Goal: Find specific page/section: Find specific page/section

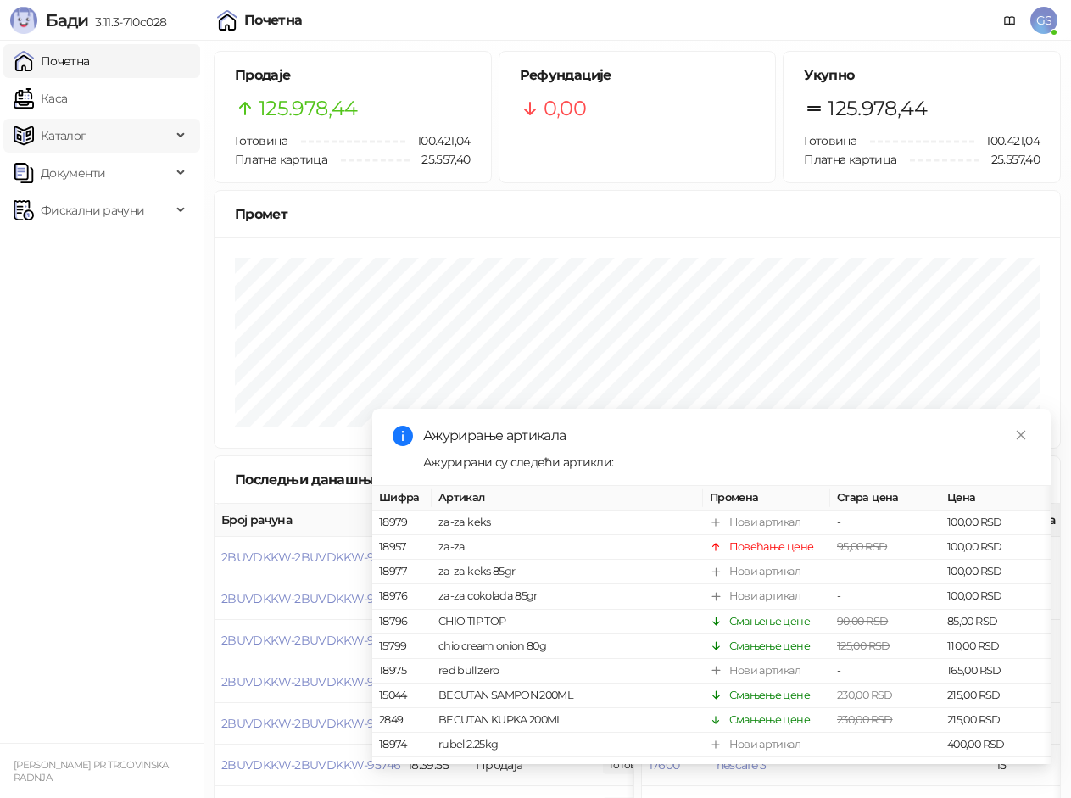
drag, startPoint x: 112, startPoint y: 66, endPoint x: 104, endPoint y: 120, distance: 54.8
click at [90, 67] on link "Почетна" at bounding box center [52, 61] width 76 height 34
click at [67, 103] on link "Каса" at bounding box center [40, 98] width 53 height 34
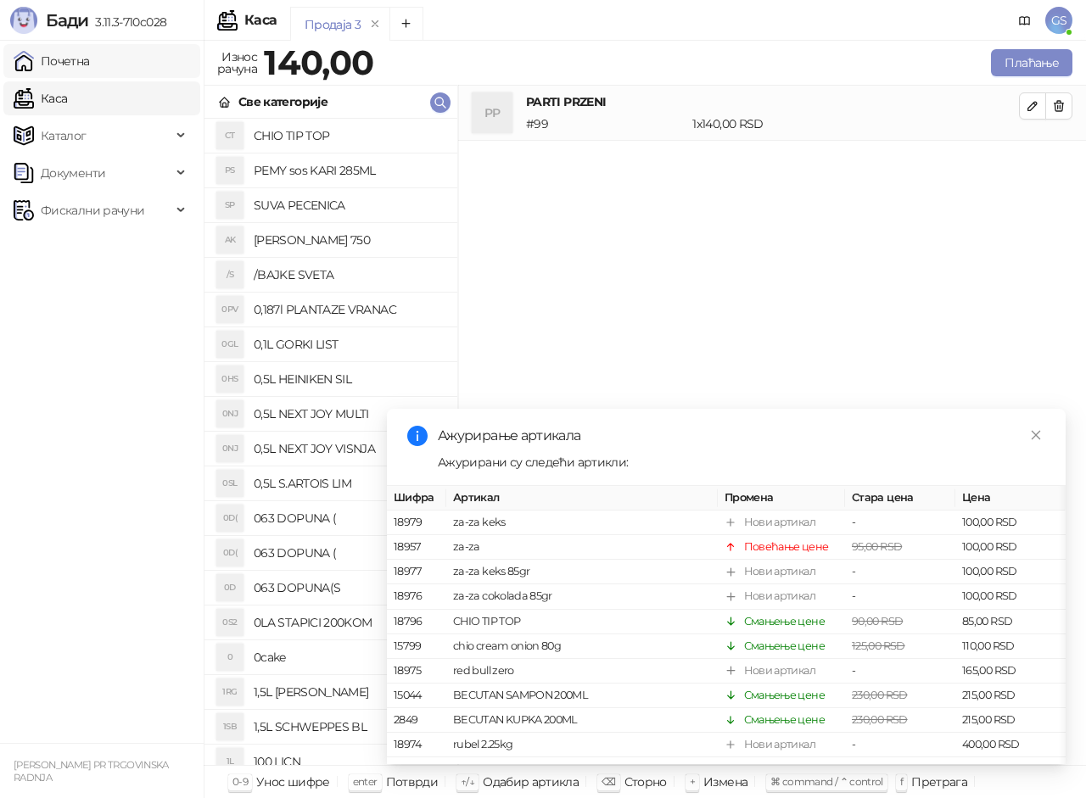
click at [90, 61] on link "Почетна" at bounding box center [52, 61] width 76 height 34
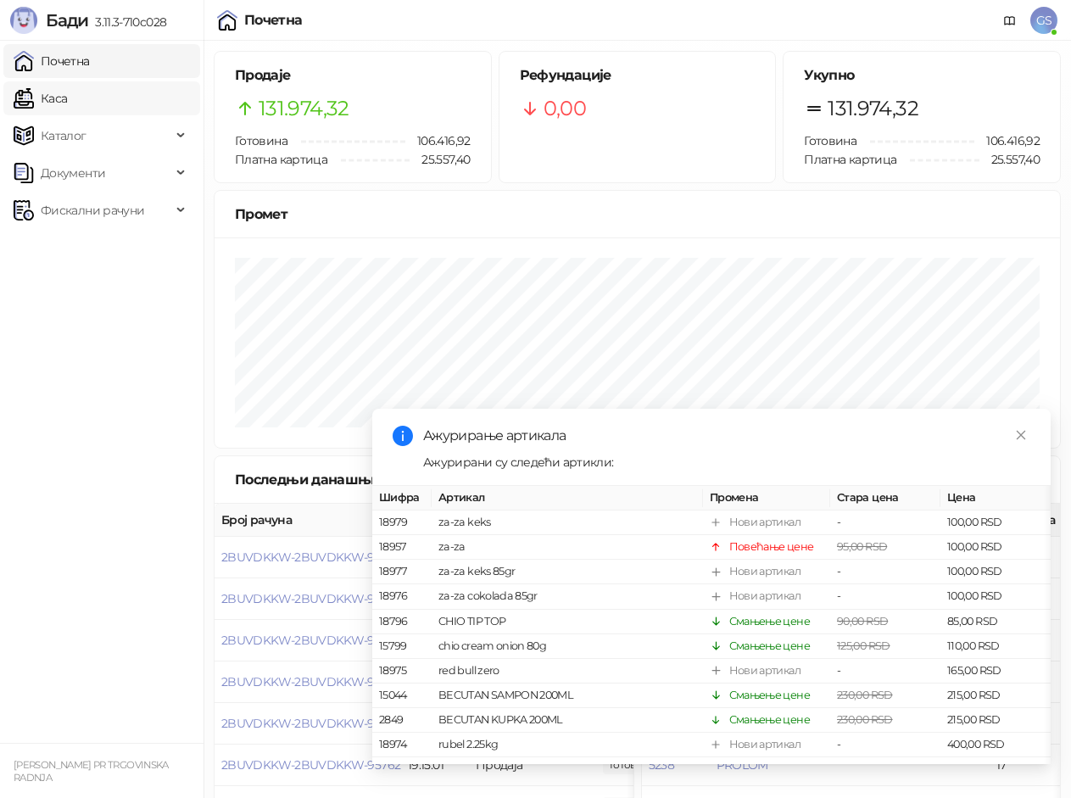
click at [67, 97] on link "Каса" at bounding box center [40, 98] width 53 height 34
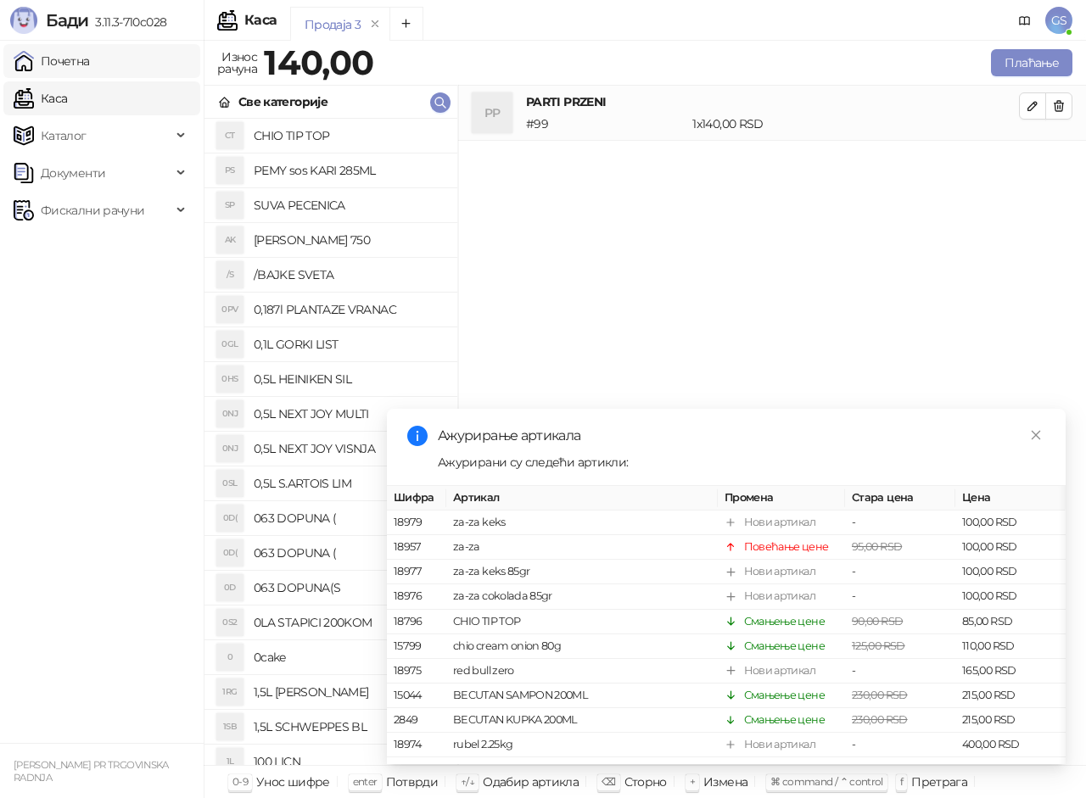
click at [90, 67] on link "Почетна" at bounding box center [52, 61] width 76 height 34
